Goal: Find specific page/section: Find specific page/section

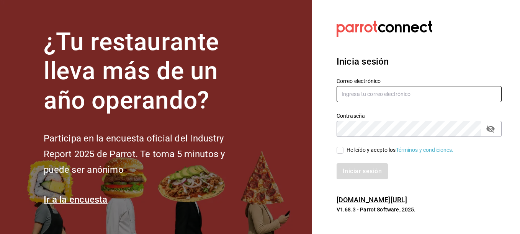
type input "[EMAIL_ADDRESS][DOMAIN_NAME]"
click at [339, 150] on input "He leído y acepto los Términos y condiciones." at bounding box center [339, 150] width 7 height 7
checkbox input "true"
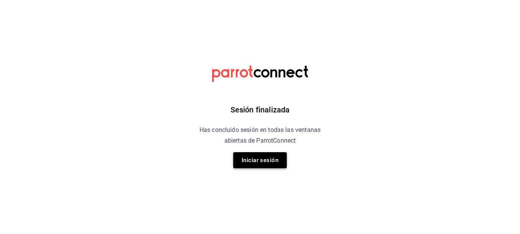
click at [252, 163] on button "Iniciar sesión" at bounding box center [260, 160] width 54 height 16
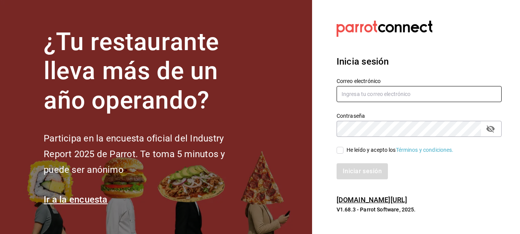
type input "bebasepulveda@hotmail.com"
click at [340, 152] on input "He leído y acepto los Términos y condiciones." at bounding box center [339, 150] width 7 height 7
checkbox input "true"
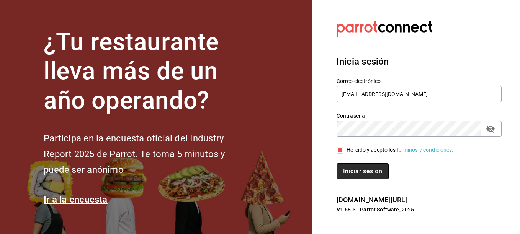
click at [361, 171] on button "Iniciar sesión" at bounding box center [362, 171] width 52 height 16
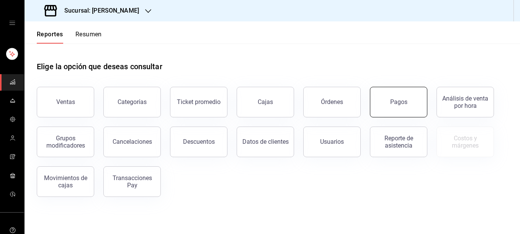
click at [397, 110] on button "Pagos" at bounding box center [398, 102] width 57 height 31
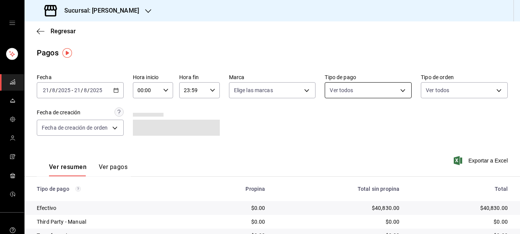
click at [358, 96] on body "Sucursal: [PERSON_NAME] Regresar Pagos Fecha [DATE] [DATE] - [DATE] [DATE] Hora…" at bounding box center [260, 117] width 520 height 234
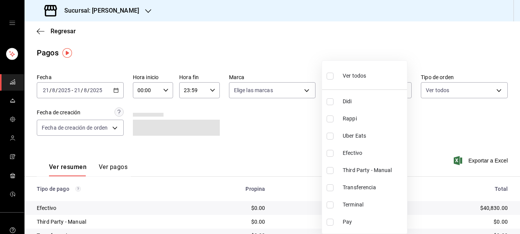
click at [330, 206] on input "checkbox" at bounding box center [329, 205] width 7 height 7
checkbox input "true"
type input "ce48f031-3122-4296-b74d-da47a0a111b2"
click at [301, 91] on div at bounding box center [260, 117] width 520 height 234
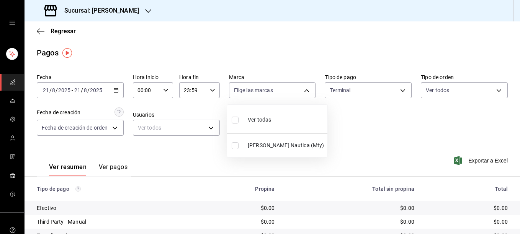
click at [301, 91] on body "Sucursal: [PERSON_NAME] Nautica Regresar Pagos Fecha [DATE] [DATE] - [DATE] [DA…" at bounding box center [260, 117] width 520 height 234
click at [236, 145] on input "checkbox" at bounding box center [235, 145] width 7 height 7
checkbox input "true"
type input "e6600c40-0213-48d4-9f06-7294223b882d"
checkbox input "true"
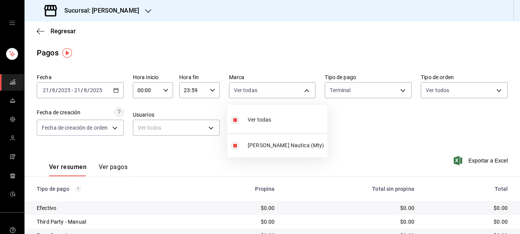
drag, startPoint x: 517, startPoint y: 87, endPoint x: 519, endPoint y: 145, distance: 57.9
click at [519, 145] on html "Sucursal: [PERSON_NAME] Regresar Pagos Fecha [DATE] [DATE] - [DATE] [DATE] Hora…" at bounding box center [260, 117] width 520 height 234
drag, startPoint x: 518, startPoint y: 138, endPoint x: 521, endPoint y: 185, distance: 47.5
click at [519, 185] on html "Sucursal: [PERSON_NAME] Regresar Pagos Fecha [DATE] [DATE] - [DATE] [DATE] Hora…" at bounding box center [260, 117] width 520 height 234
drag, startPoint x: 516, startPoint y: 85, endPoint x: 519, endPoint y: 98, distance: 13.7
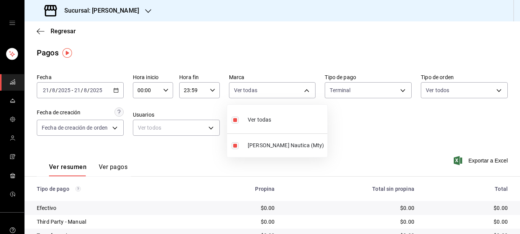
click at [519, 98] on div at bounding box center [260, 117] width 520 height 234
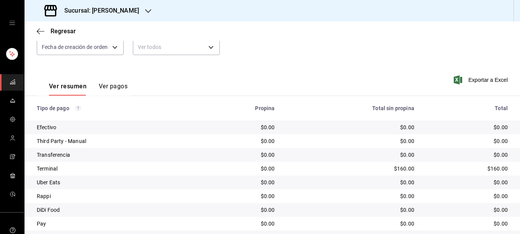
scroll to position [104, 0]
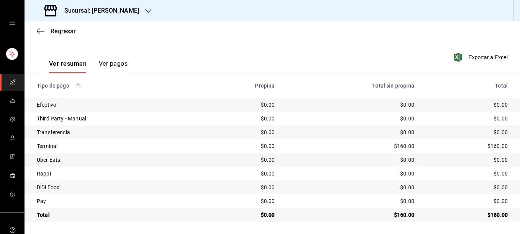
click at [41, 31] on icon "button" at bounding box center [41, 31] width 8 height 0
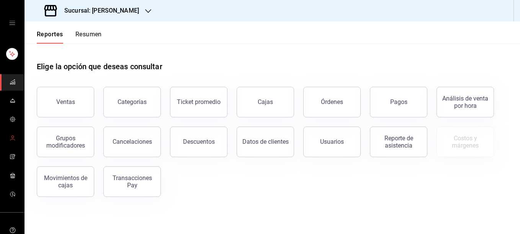
click at [11, 139] on icon "mailbox folders" at bounding box center [13, 138] width 6 height 6
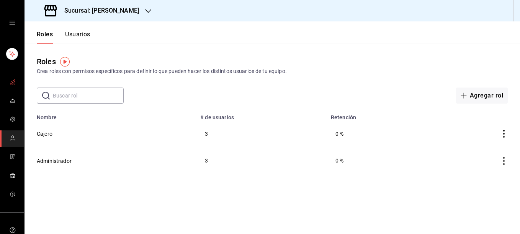
click at [10, 85] on span "mailbox folders" at bounding box center [13, 82] width 6 height 10
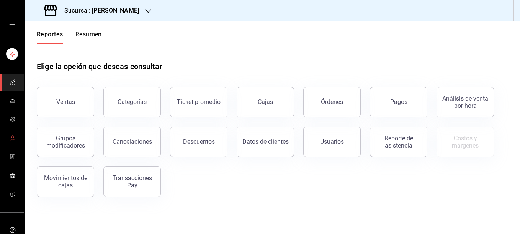
click at [11, 135] on icon "mailbox folders" at bounding box center [13, 138] width 6 height 6
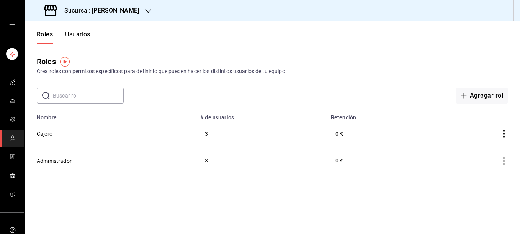
click at [11, 139] on icon "mailbox folders" at bounding box center [13, 138] width 6 height 6
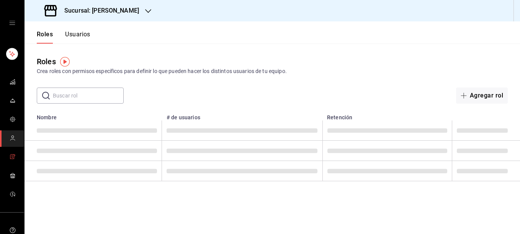
click at [12, 155] on icon "mailbox folders" at bounding box center [11, 157] width 3 height 5
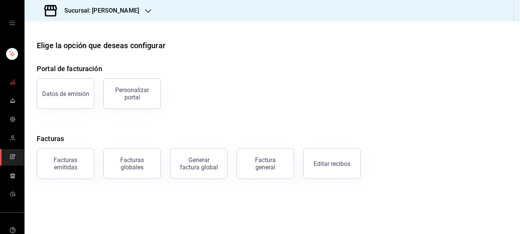
click at [10, 84] on icon "mailbox folders" at bounding box center [13, 82] width 6 height 6
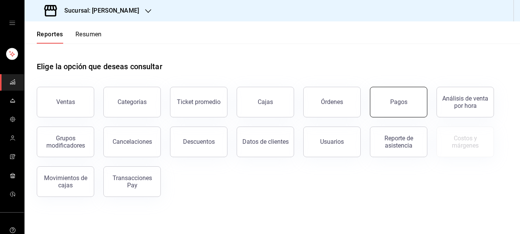
click at [396, 103] on div "Pagos" at bounding box center [398, 101] width 17 height 7
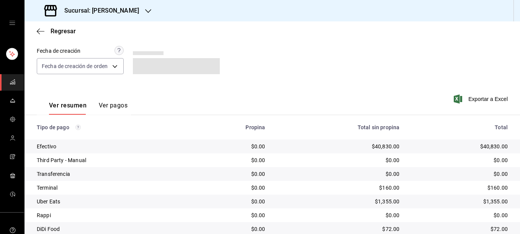
scroll to position [75, 0]
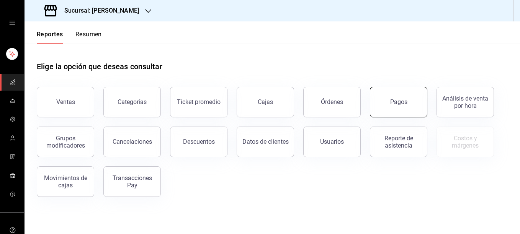
click at [403, 102] on div "Pagos" at bounding box center [398, 101] width 17 height 7
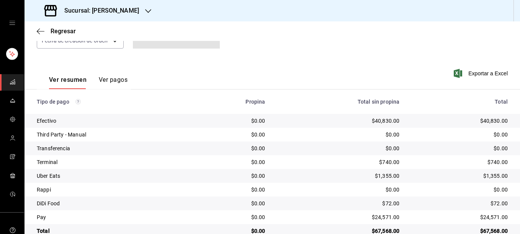
scroll to position [100, 0]
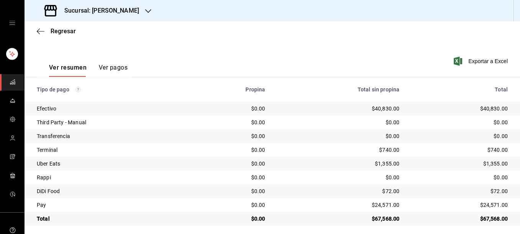
click at [145, 13] on icon "button" at bounding box center [148, 11] width 6 height 6
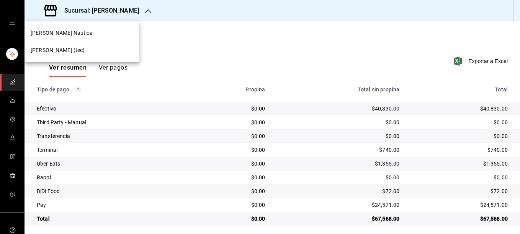
click at [66, 48] on span "Rosa Nautica (tec)" at bounding box center [58, 50] width 54 height 8
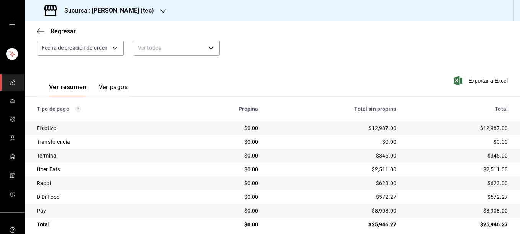
scroll to position [90, 0]
